Goal: Feedback & Contribution: Submit feedback/report problem

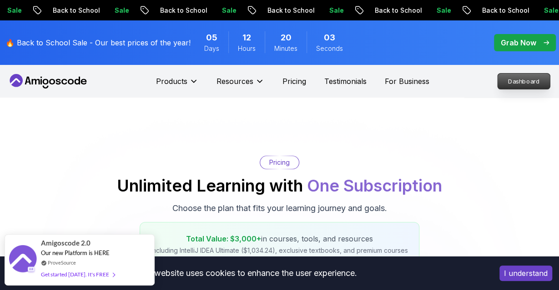
click at [515, 78] on p "Dashboard" at bounding box center [523, 81] width 52 height 15
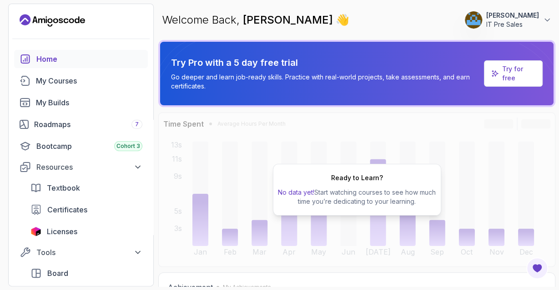
click at [541, 12] on button "[PERSON_NAME] IT Pre Sales" at bounding box center [507, 20] width 87 height 18
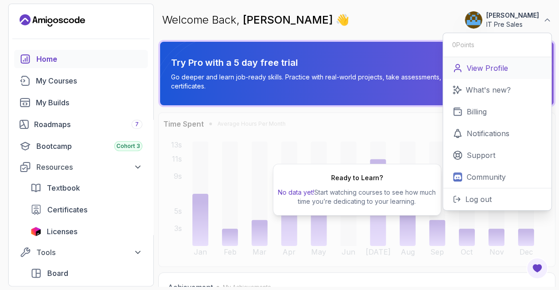
click at [479, 71] on p "View Profile" at bounding box center [486, 68] width 41 height 11
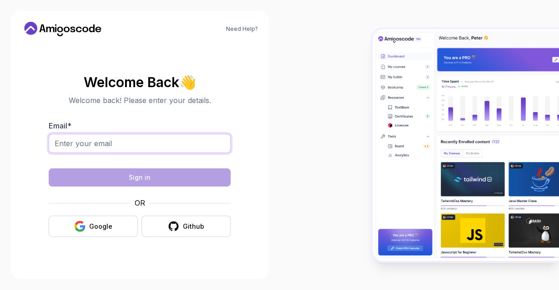
click at [156, 148] on input "Email *" at bounding box center [140, 143] width 182 height 19
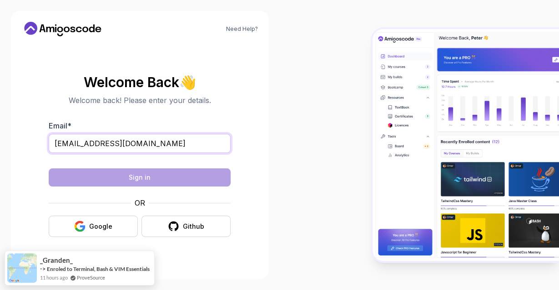
type input "[EMAIL_ADDRESS][DOMAIN_NAME]"
click at [141, 135] on input "[EMAIL_ADDRESS][DOMAIN_NAME]" at bounding box center [140, 143] width 182 height 19
click at [102, 231] on button "Google" at bounding box center [93, 226] width 89 height 21
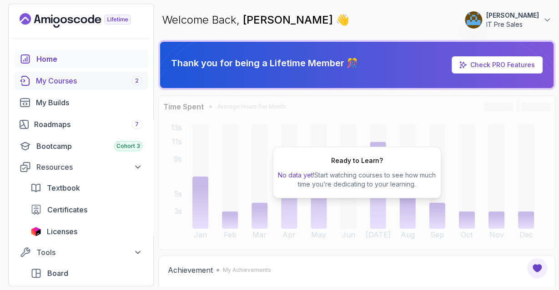
click at [71, 82] on div "My Courses 2" at bounding box center [89, 80] width 106 height 11
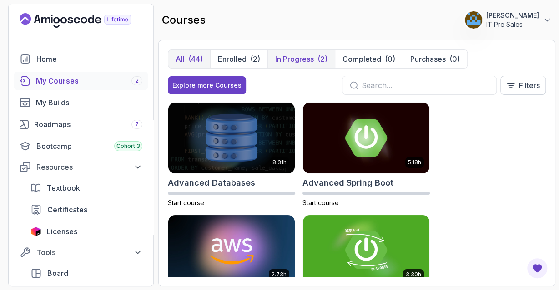
click at [296, 56] on p "In Progress" at bounding box center [294, 59] width 39 height 11
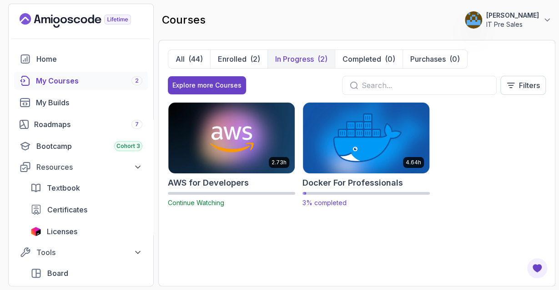
click at [357, 129] on img at bounding box center [366, 138] width 133 height 74
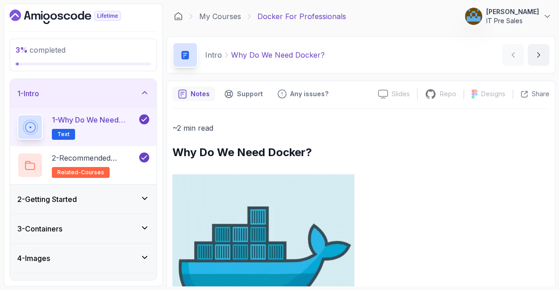
click at [403, 182] on p at bounding box center [360, 266] width 377 height 182
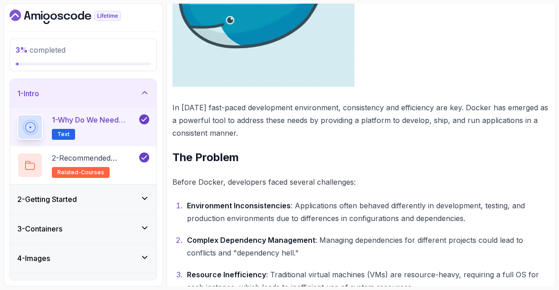
scroll to position [269, 0]
click at [103, 206] on div "2 - Getting Started" at bounding box center [83, 199] width 146 height 29
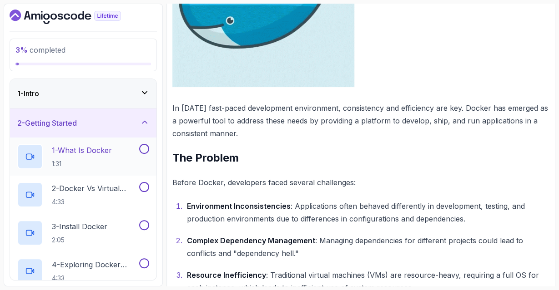
click at [82, 151] on p "1 - What Is Docker" at bounding box center [82, 150] width 60 height 11
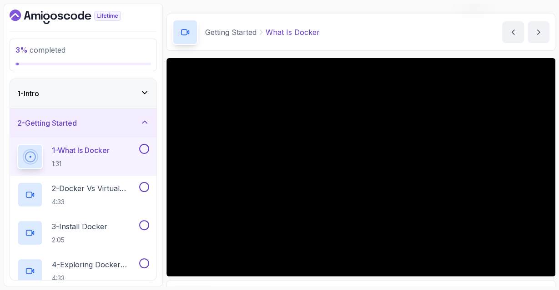
scroll to position [23, 0]
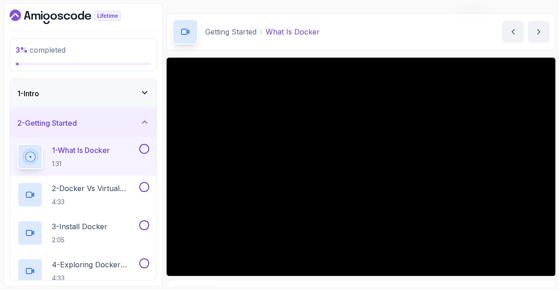
click at [276, 149] on div at bounding box center [360, 167] width 389 height 219
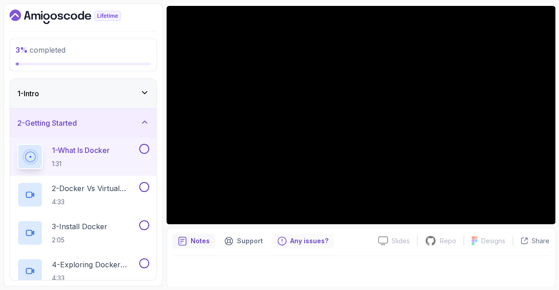
click at [302, 242] on p "Any issues?" at bounding box center [309, 241] width 38 height 9
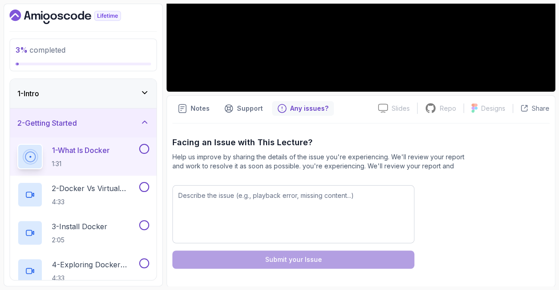
scroll to position [0, 0]
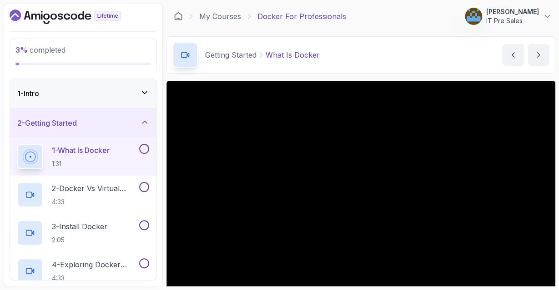
click at [256, 130] on div at bounding box center [360, 190] width 389 height 219
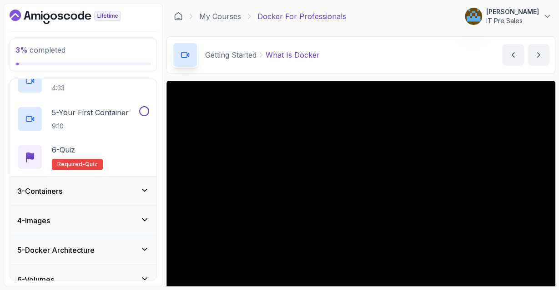
scroll to position [332, 0]
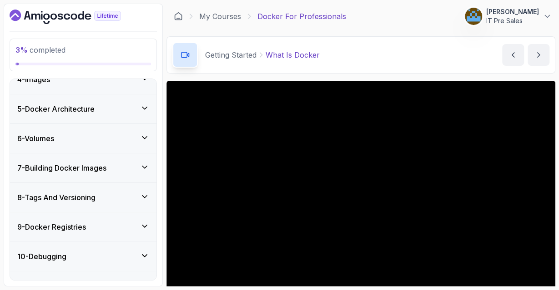
click at [66, 247] on div "10 - Debugging" at bounding box center [83, 256] width 146 height 29
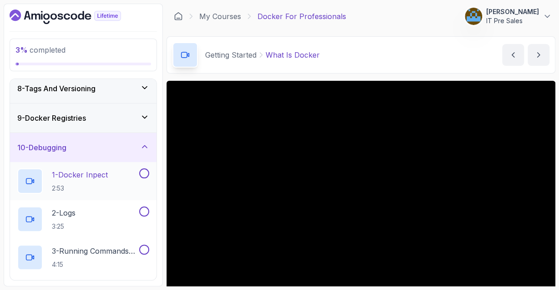
scroll to position [362, 0]
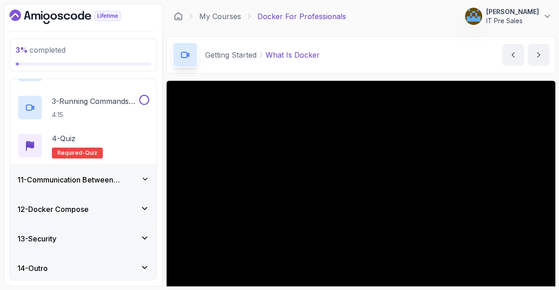
drag, startPoint x: 91, startPoint y: 190, endPoint x: 76, endPoint y: 234, distance: 46.1
click at [76, 234] on div "1 - Intro 2 - Getting Started 3 - Containers 4 - Images 5 - Docker Architecture…" at bounding box center [83, 179] width 146 height 201
click at [76, 234] on div "13 - Security" at bounding box center [83, 239] width 132 height 11
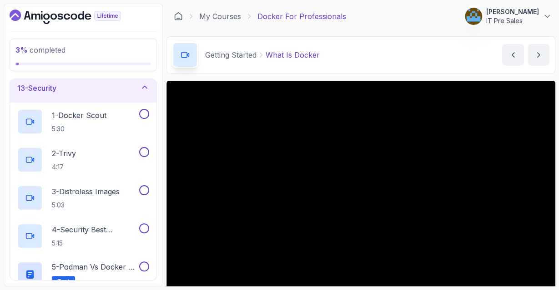
scroll to position [438, 0]
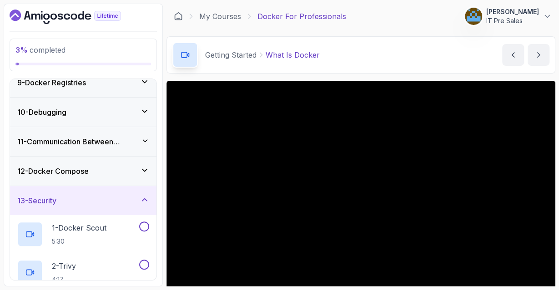
click at [78, 131] on div "11 - Communication Between Containers" at bounding box center [83, 141] width 146 height 29
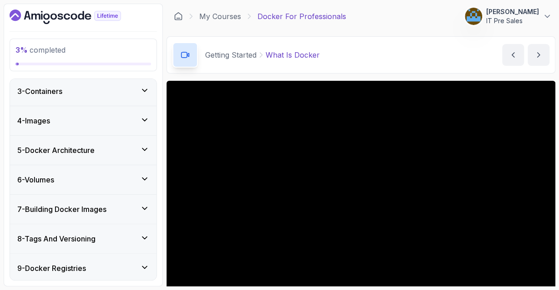
scroll to position [0, 0]
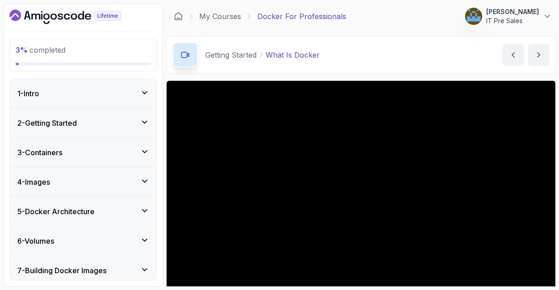
click at [280, 142] on div at bounding box center [360, 190] width 389 height 219
click at [70, 120] on h3 "2 - Getting Started" at bounding box center [47, 123] width 60 height 11
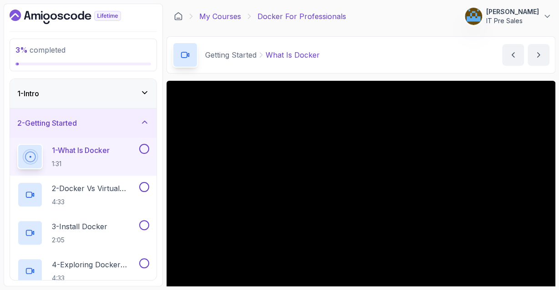
click at [217, 15] on link "My Courses" at bounding box center [220, 16] width 42 height 11
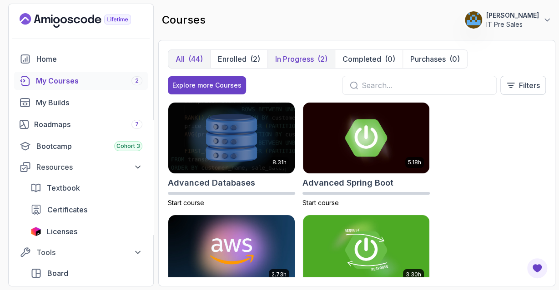
click at [290, 56] on p "In Progress" at bounding box center [294, 59] width 39 height 11
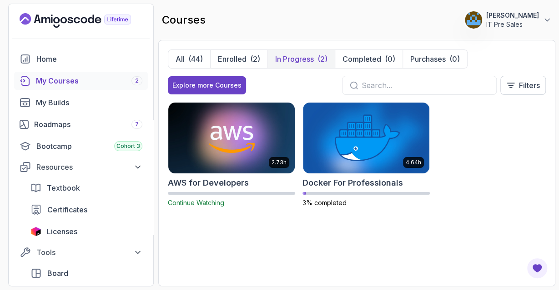
click at [226, 130] on img at bounding box center [231, 138] width 133 height 74
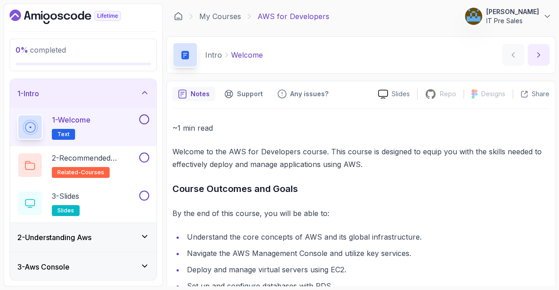
click at [539, 61] on button "next content" at bounding box center [538, 55] width 22 height 22
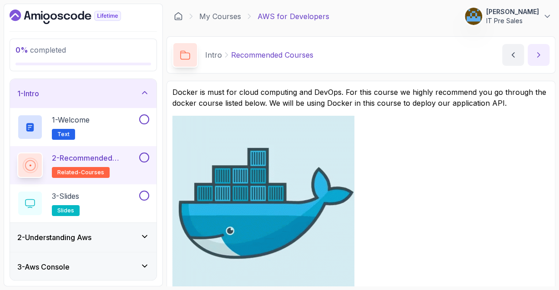
click at [536, 49] on button "next content" at bounding box center [538, 55] width 22 height 22
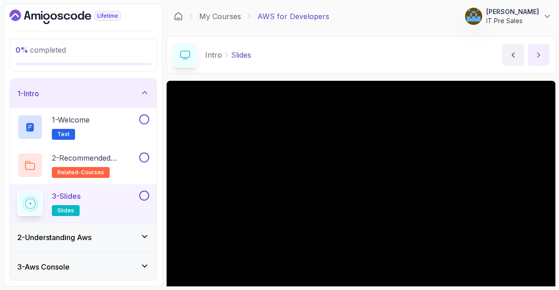
click at [535, 55] on icon "next content" at bounding box center [538, 54] width 9 height 9
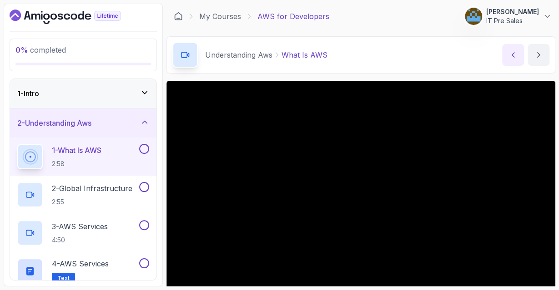
click at [515, 51] on icon "previous content" at bounding box center [512, 54] width 9 height 9
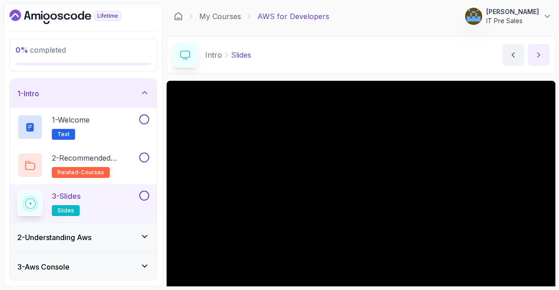
click at [538, 54] on icon "next content" at bounding box center [538, 54] width 9 height 9
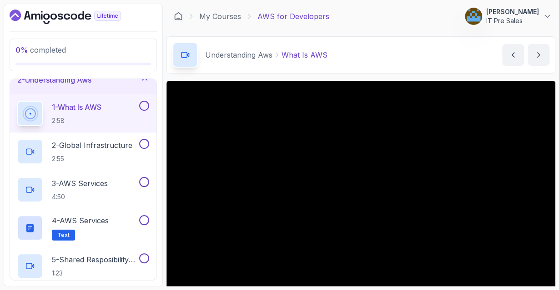
scroll to position [75, 0]
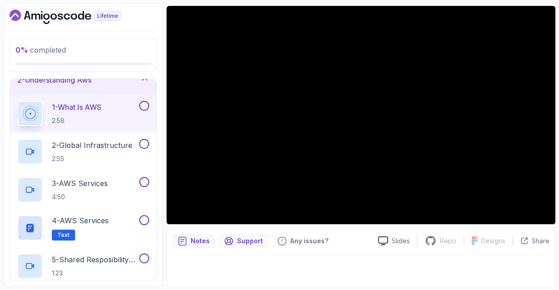
click at [248, 241] on p "Support" at bounding box center [250, 241] width 26 height 9
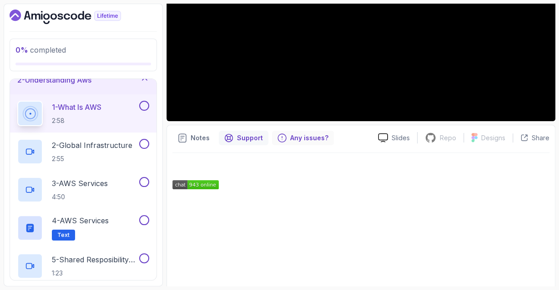
scroll to position [179, 0]
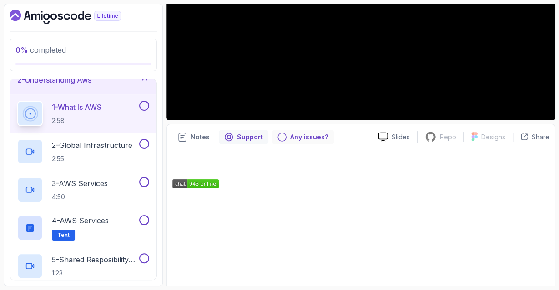
click at [305, 134] on p "Any issues?" at bounding box center [309, 137] width 38 height 9
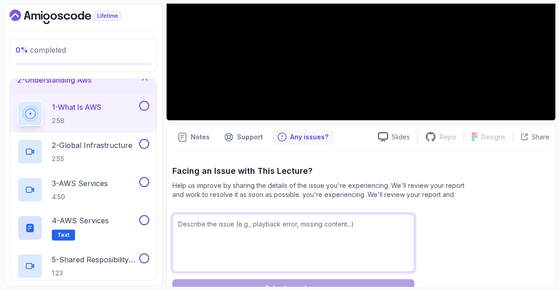
click at [235, 256] on textarea at bounding box center [293, 243] width 242 height 58
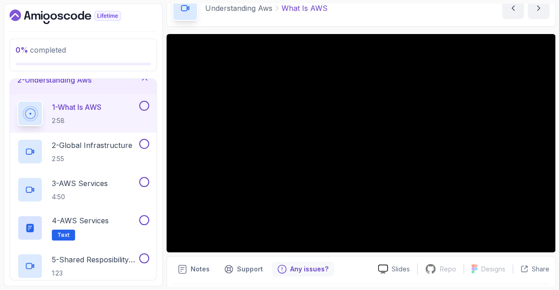
scroll to position [204, 0]
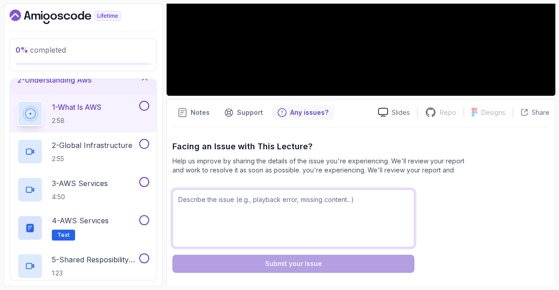
click at [233, 204] on textarea at bounding box center [293, 219] width 242 height 58
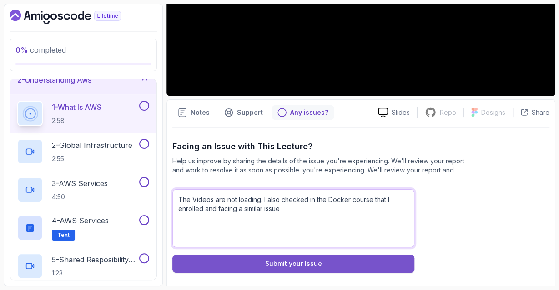
type textarea "The Videos are not loading. I also checked in the Docker course that I enrolled…"
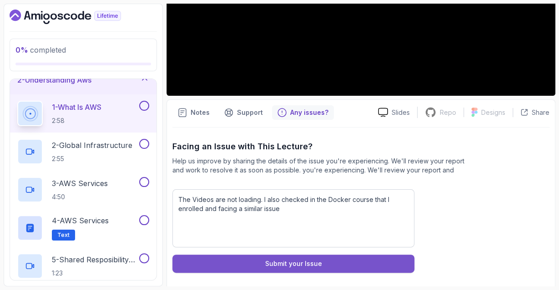
click at [287, 265] on div "Submit your Issue" at bounding box center [293, 264] width 57 height 9
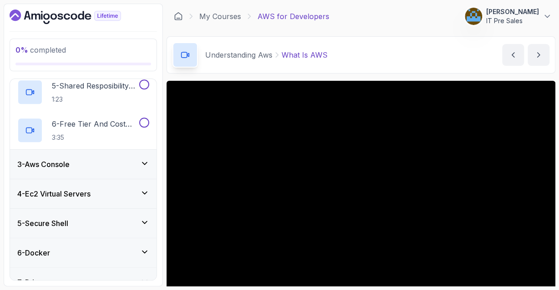
scroll to position [218, 0]
click at [76, 158] on div "3 - Aws Console" at bounding box center [83, 164] width 146 height 29
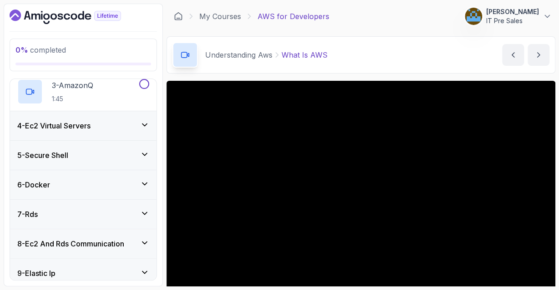
scroll to position [170, 0]
click at [80, 175] on div "6 - Docker" at bounding box center [83, 185] width 146 height 29
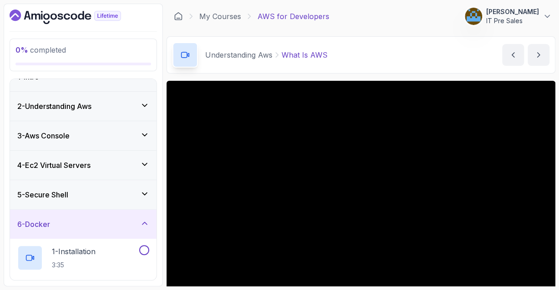
scroll to position [0, 0]
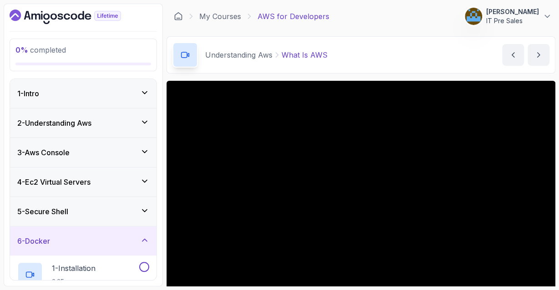
click at [100, 131] on div "2 - Understanding Aws" at bounding box center [83, 123] width 146 height 29
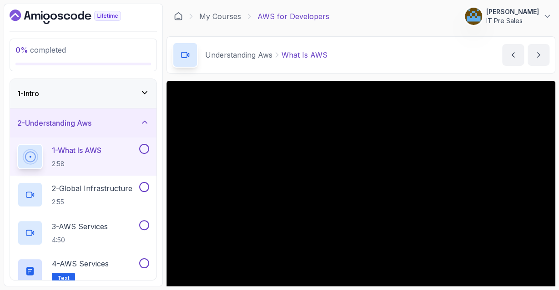
scroll to position [145, 0]
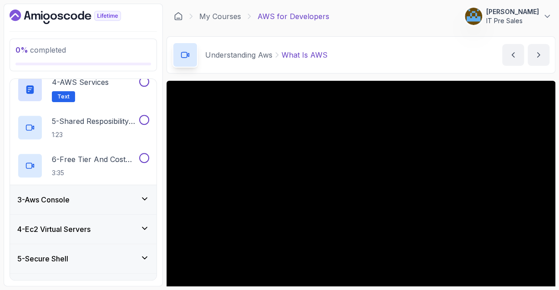
click at [82, 202] on div "3 - Aws Console" at bounding box center [83, 200] width 132 height 11
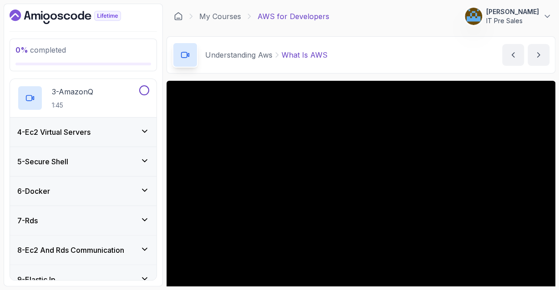
click at [83, 137] on div "4 - Ec2 Virtual Servers" at bounding box center [83, 132] width 146 height 29
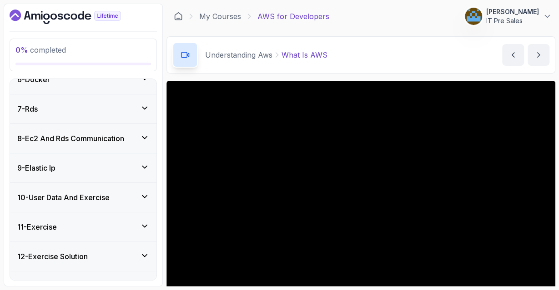
scroll to position [317, 0]
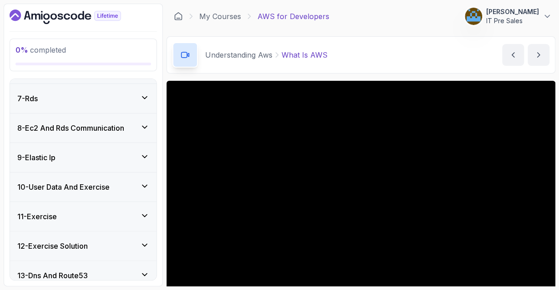
click at [92, 91] on div "7 - Rds" at bounding box center [83, 98] width 146 height 29
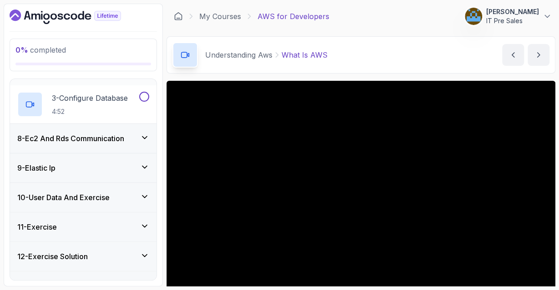
scroll to position [280, 0]
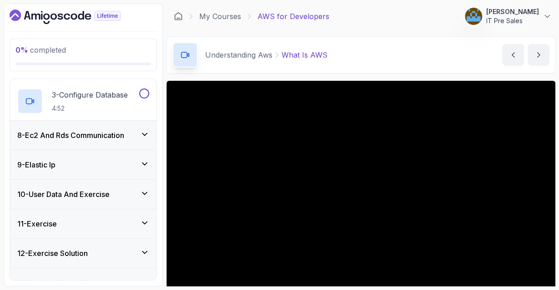
click at [120, 137] on h3 "8 - Ec2 And Rds Communication" at bounding box center [70, 135] width 107 height 11
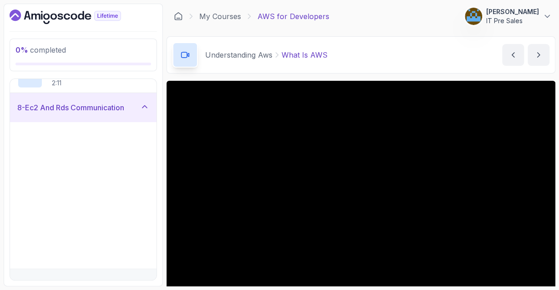
scroll to position [219, 0]
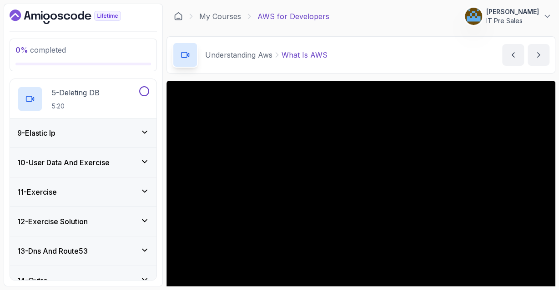
click at [146, 128] on icon at bounding box center [144, 132] width 9 height 9
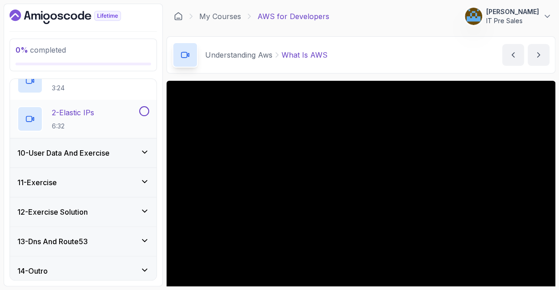
scroll to position [285, 0]
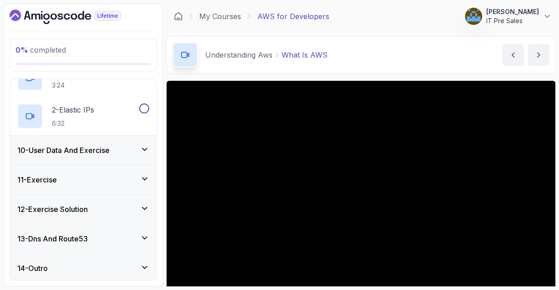
click at [142, 148] on icon at bounding box center [144, 149] width 9 height 9
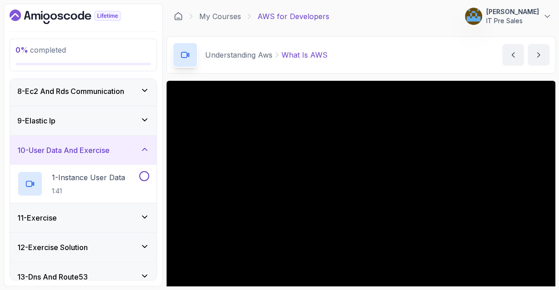
click at [99, 219] on div "11 - Exercise" at bounding box center [83, 218] width 132 height 11
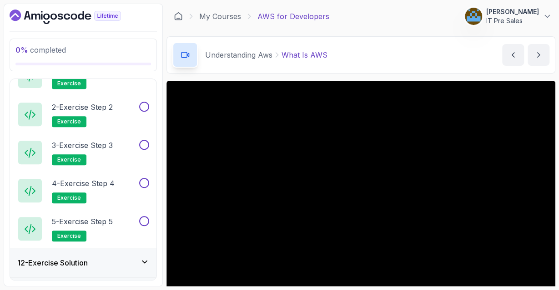
scroll to position [400, 0]
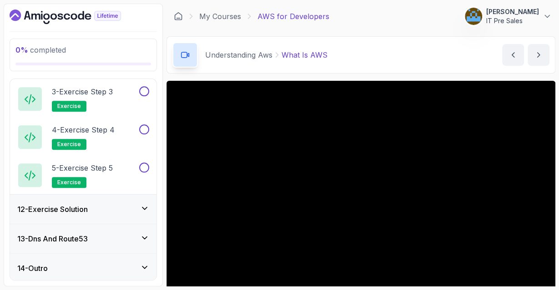
click at [107, 207] on div "12 - Exercise Solution" at bounding box center [83, 209] width 132 height 11
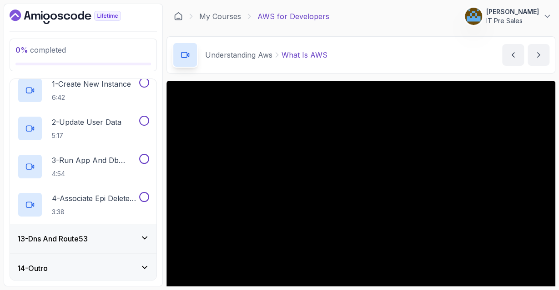
scroll to position [0, 0]
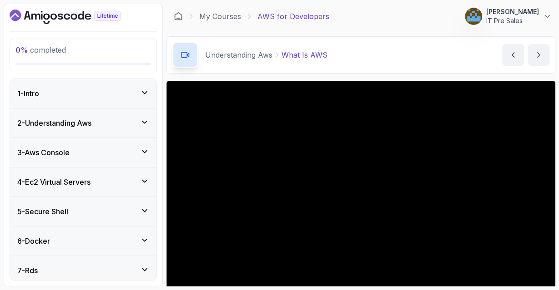
click at [118, 94] on div "1 - Intro" at bounding box center [83, 93] width 132 height 11
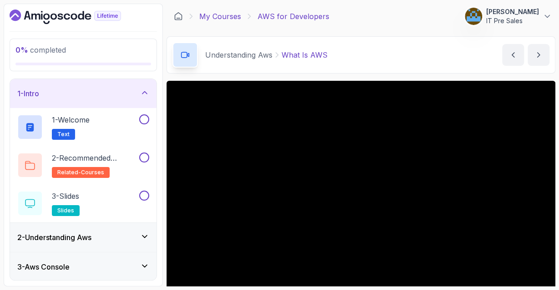
click at [220, 17] on link "My Courses" at bounding box center [220, 16] width 42 height 11
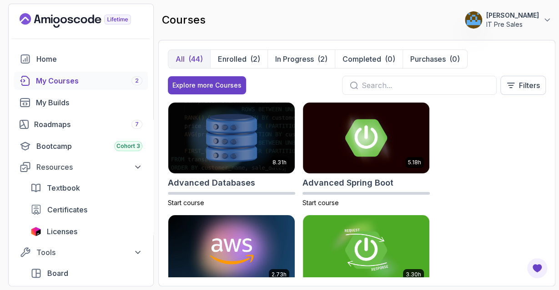
click at [487, 20] on p "IT Pre Sales" at bounding box center [512, 24] width 53 height 9
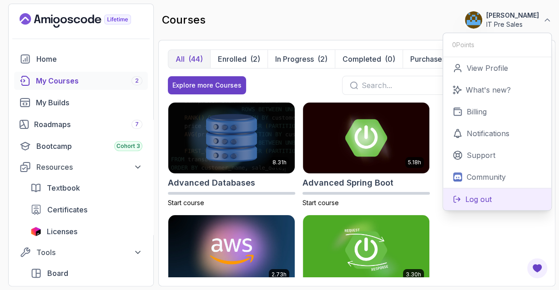
click at [480, 199] on p "Log out" at bounding box center [478, 199] width 26 height 11
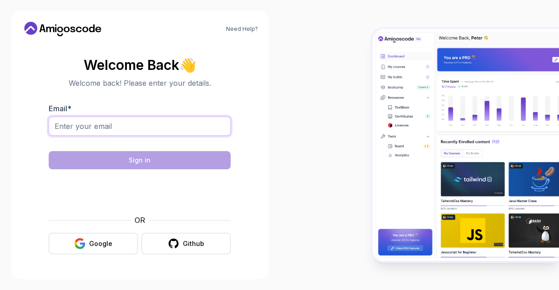
click at [124, 130] on input "Email *" at bounding box center [140, 126] width 182 height 19
type input "[EMAIL_ADDRESS][DOMAIN_NAME]"
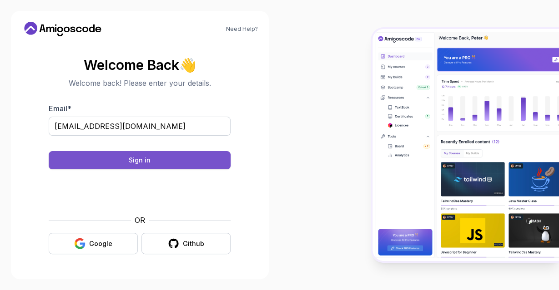
click at [166, 160] on button "Sign in" at bounding box center [140, 160] width 182 height 18
